Goal: Task Accomplishment & Management: Manage account settings

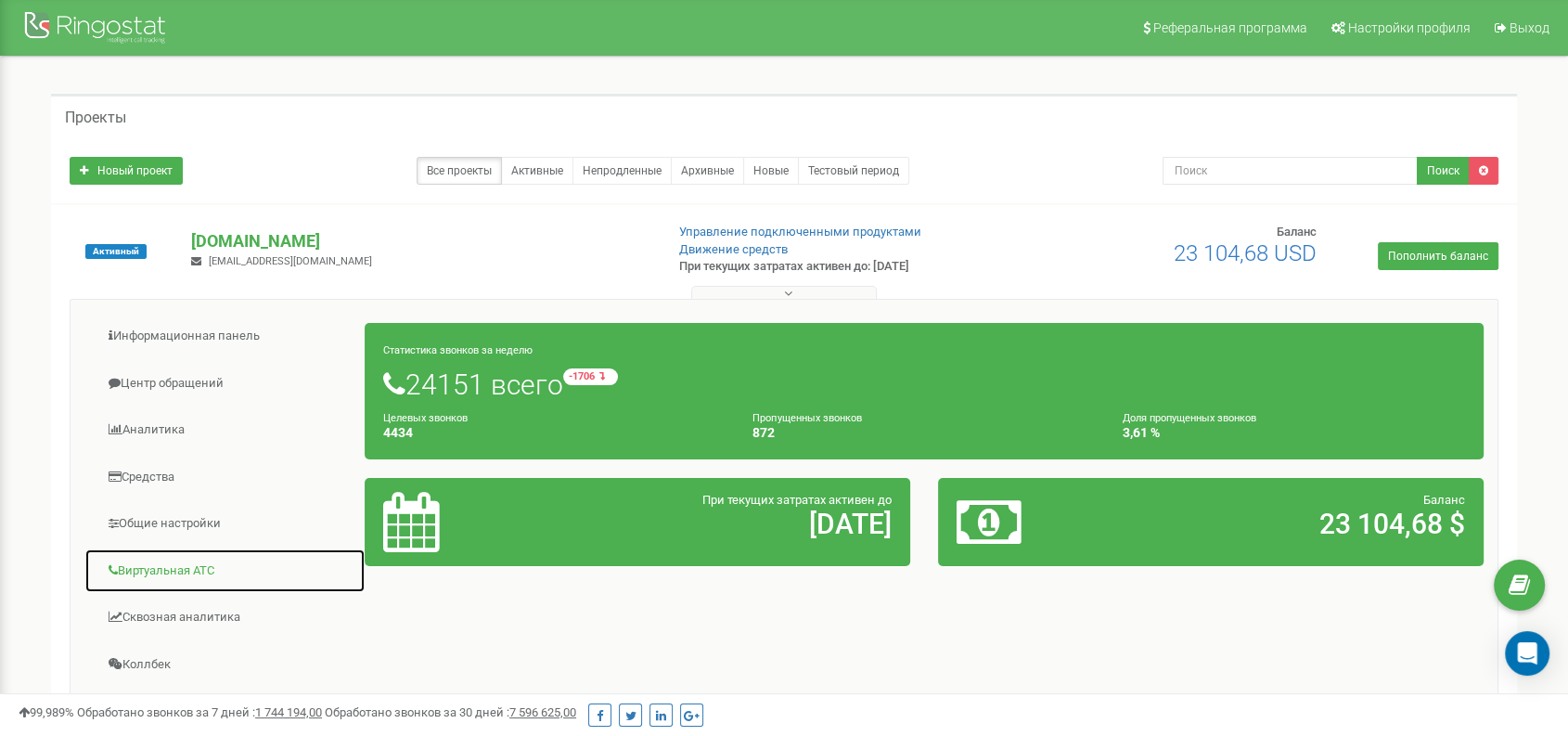
click at [196, 563] on link "Виртуальная АТС" at bounding box center [225, 570] width 281 height 46
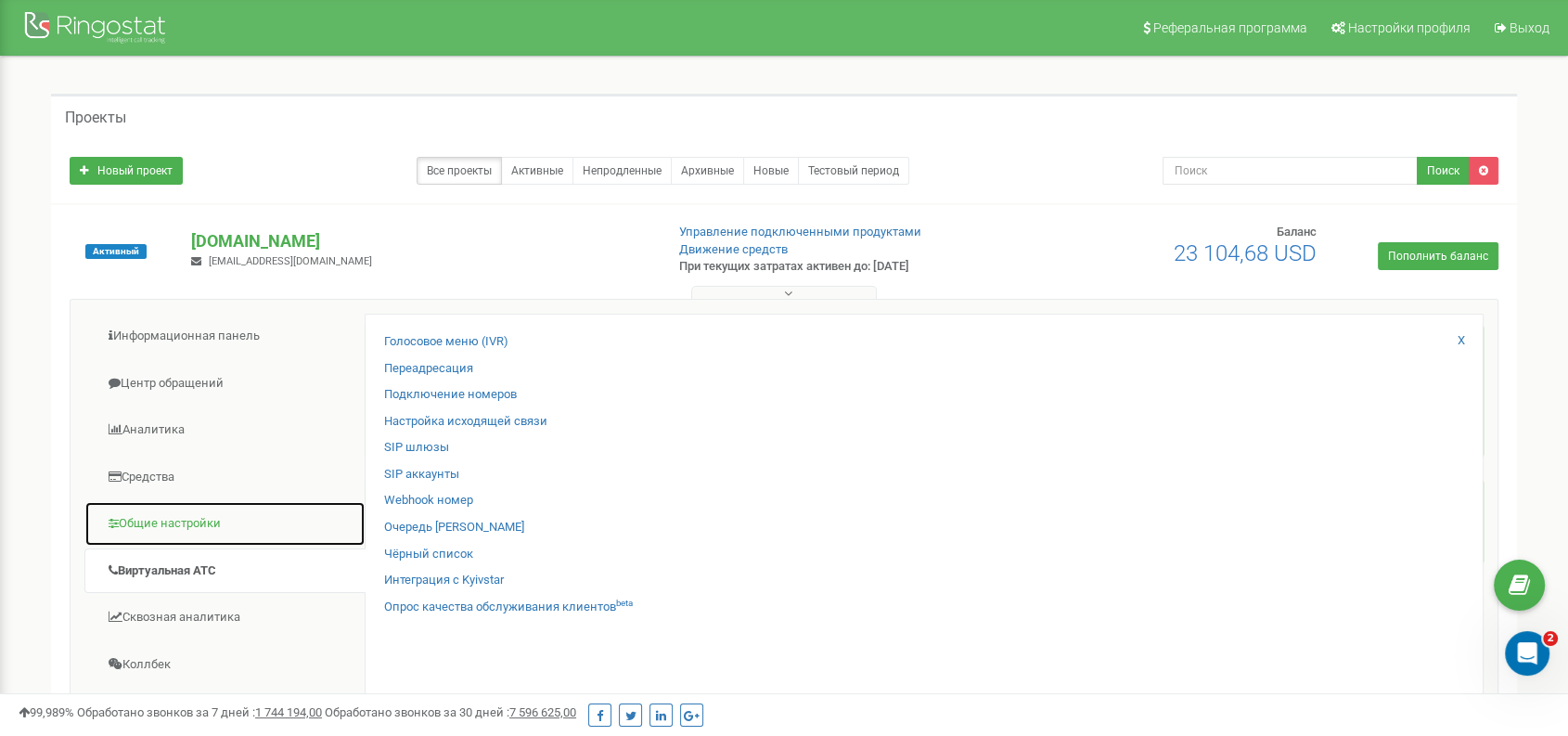
click at [169, 525] on link "Общие настройки" at bounding box center [225, 523] width 281 height 46
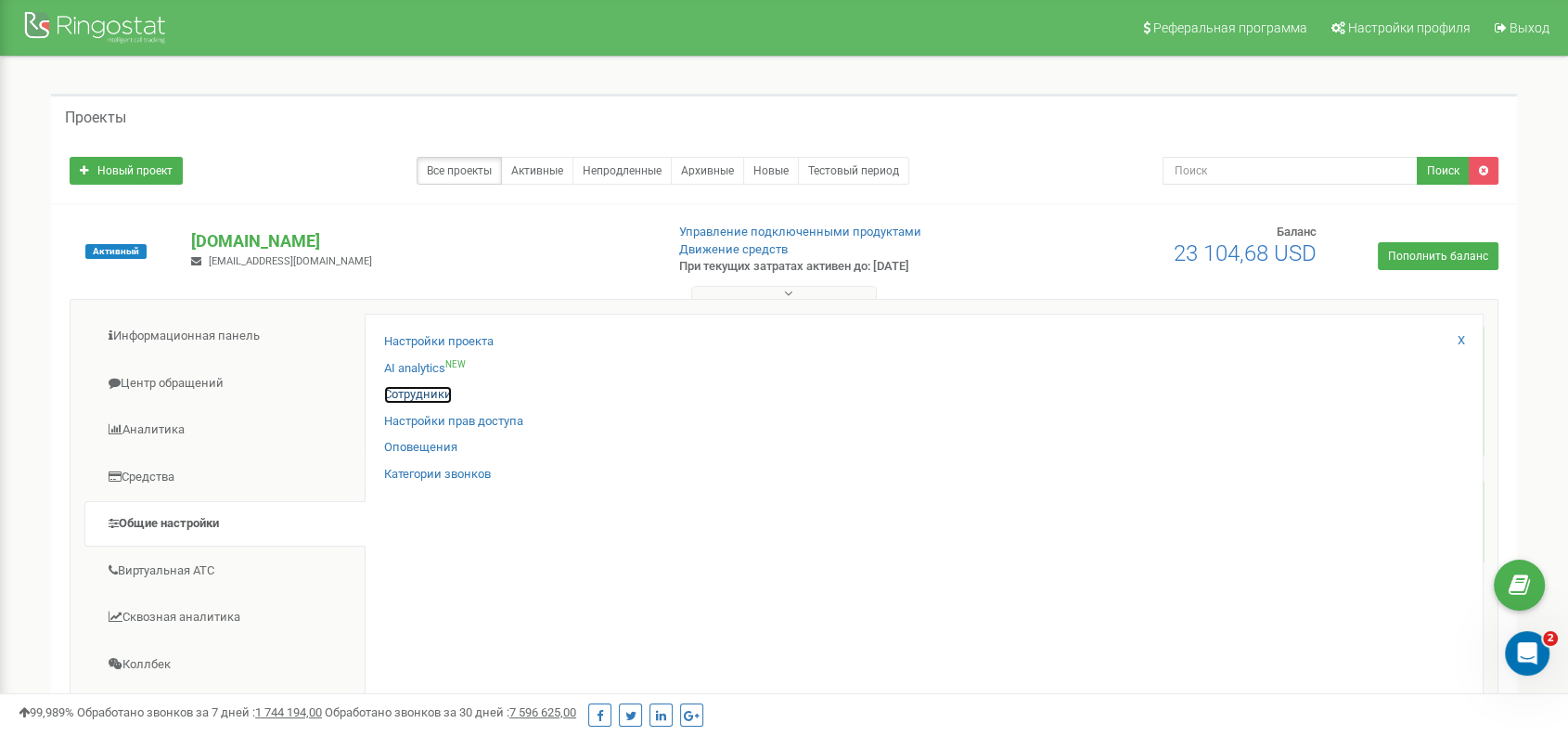
click at [439, 394] on link "Сотрудники" at bounding box center [418, 394] width 67 height 18
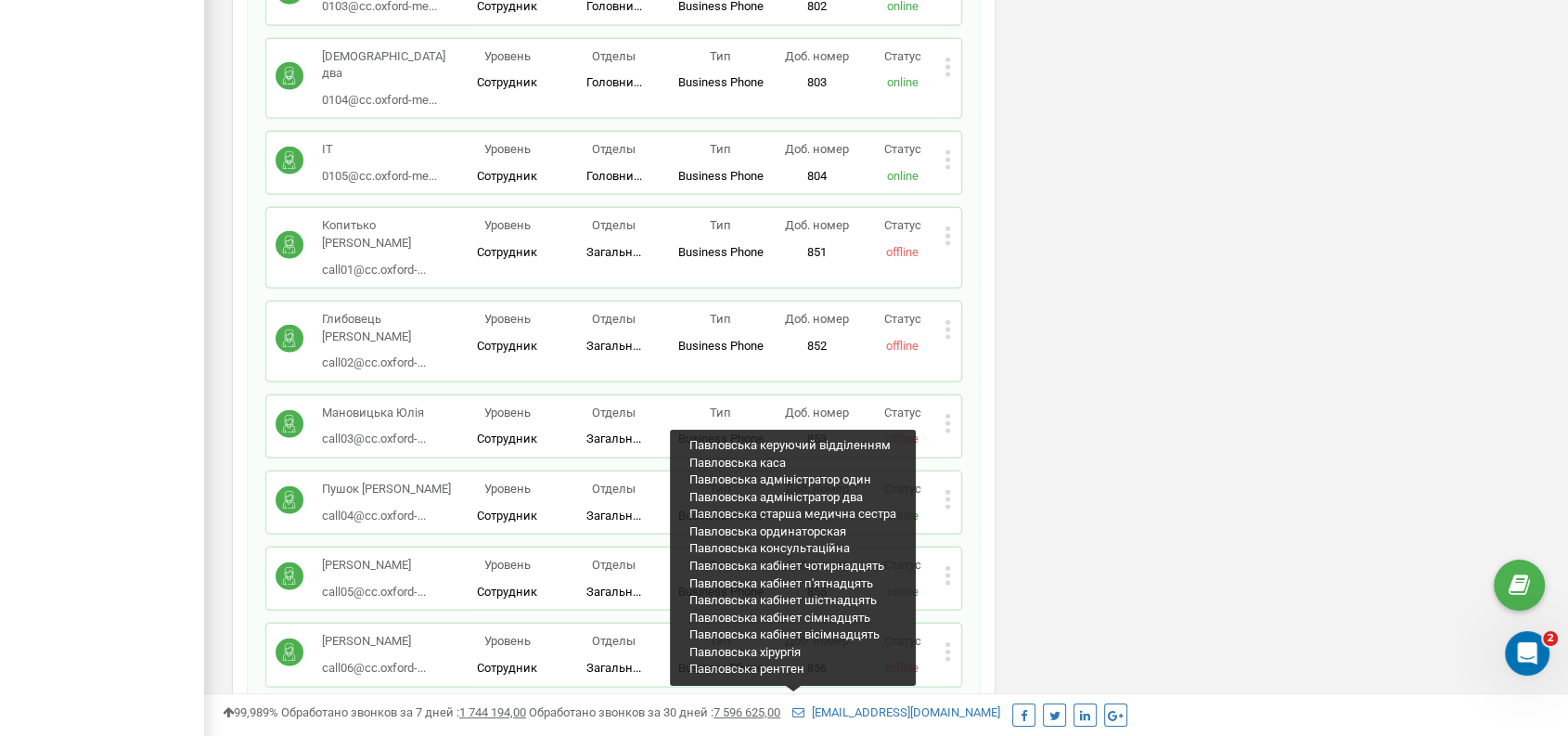
scroll to position [19475, 0]
